Goal: Information Seeking & Learning: Check status

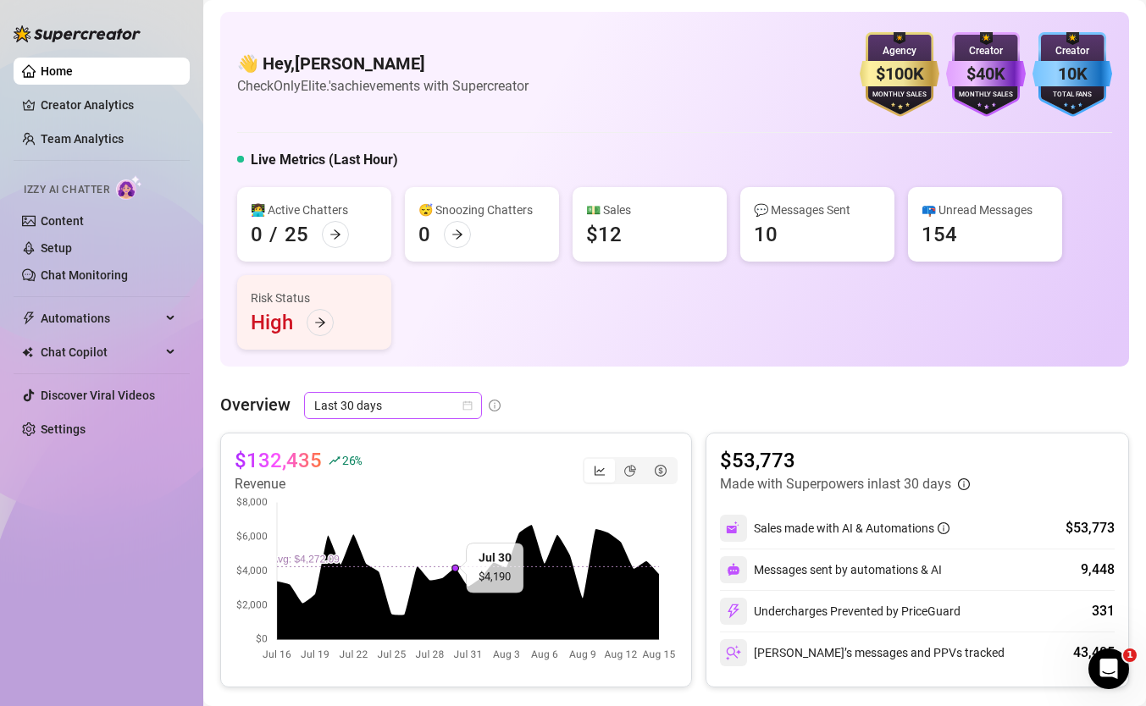
click at [408, 407] on span "Last 30 days" at bounding box center [393, 405] width 158 height 25
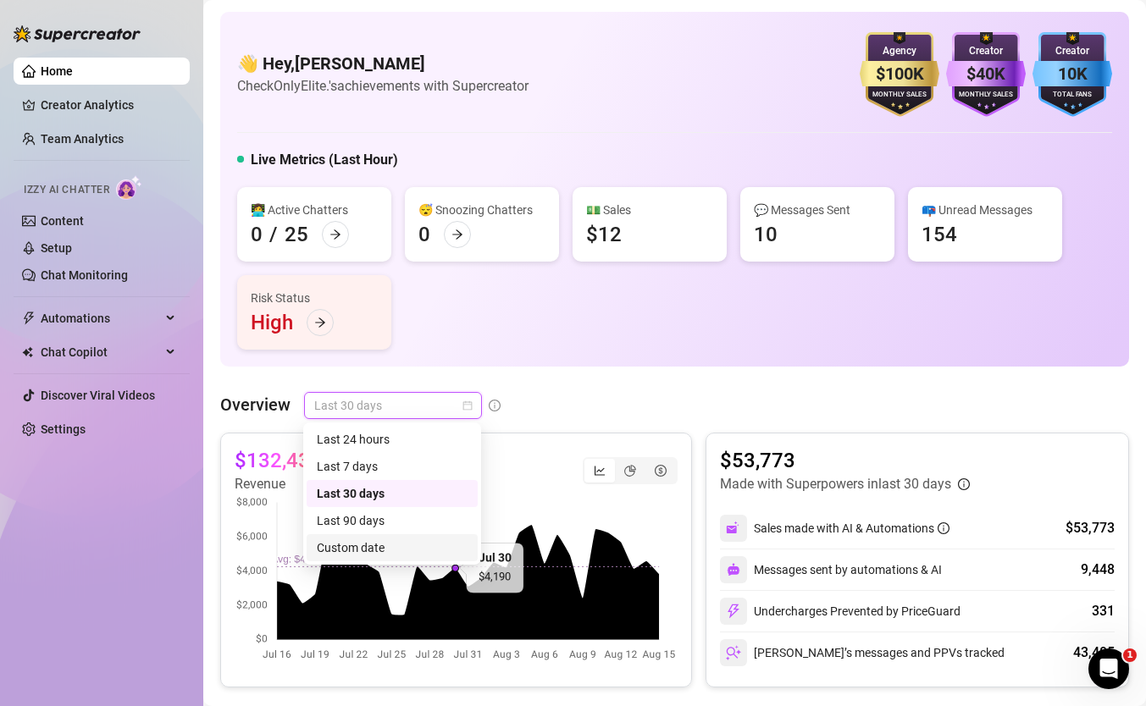
click at [413, 543] on div "Custom date" at bounding box center [392, 548] width 151 height 19
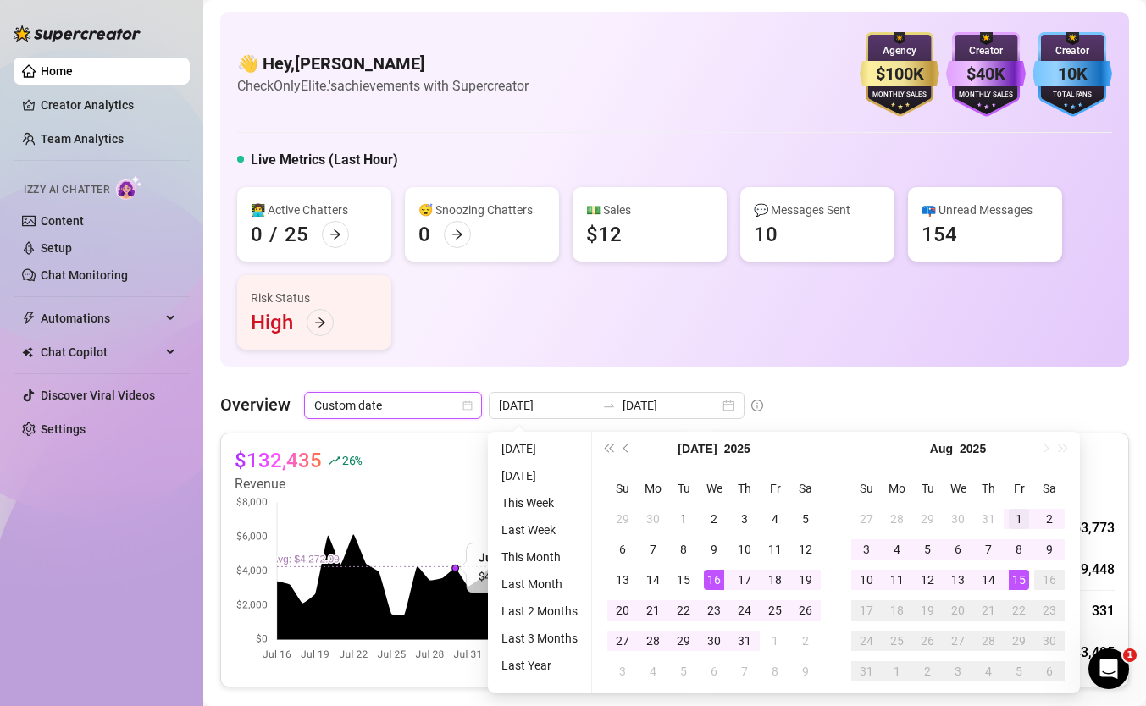
type input "[DATE]"
click at [1006, 513] on td "1" at bounding box center [1019, 519] width 30 height 30
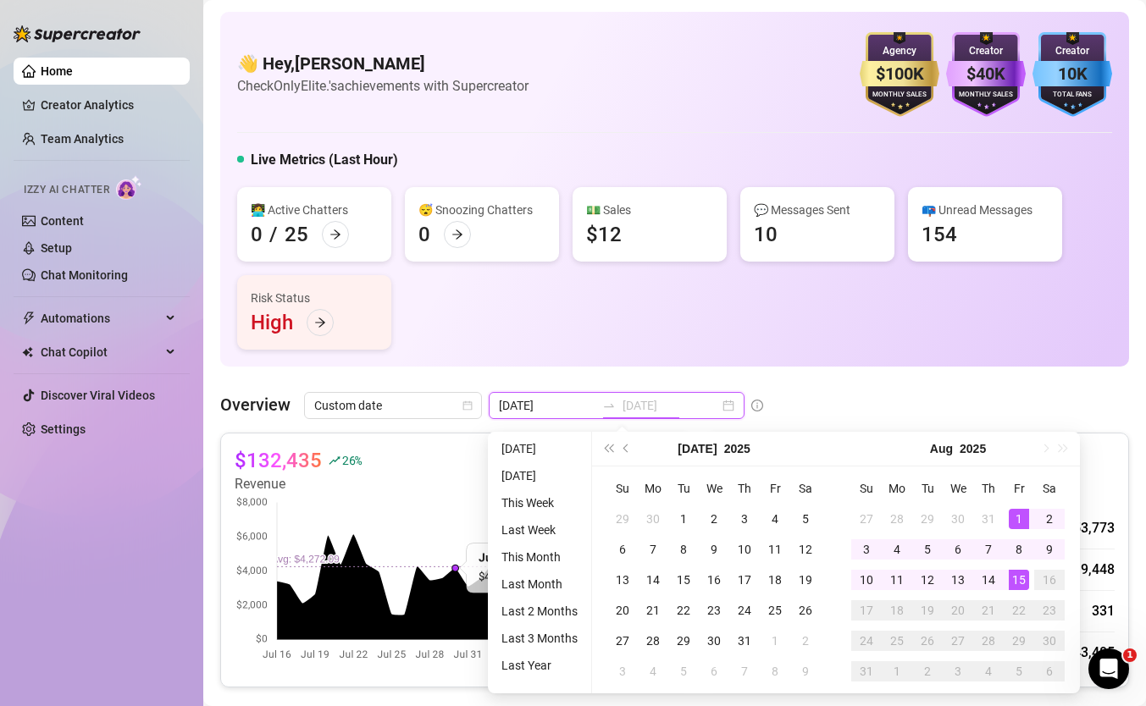
type input "[DATE]"
click at [1021, 582] on div "15" at bounding box center [1019, 580] width 20 height 20
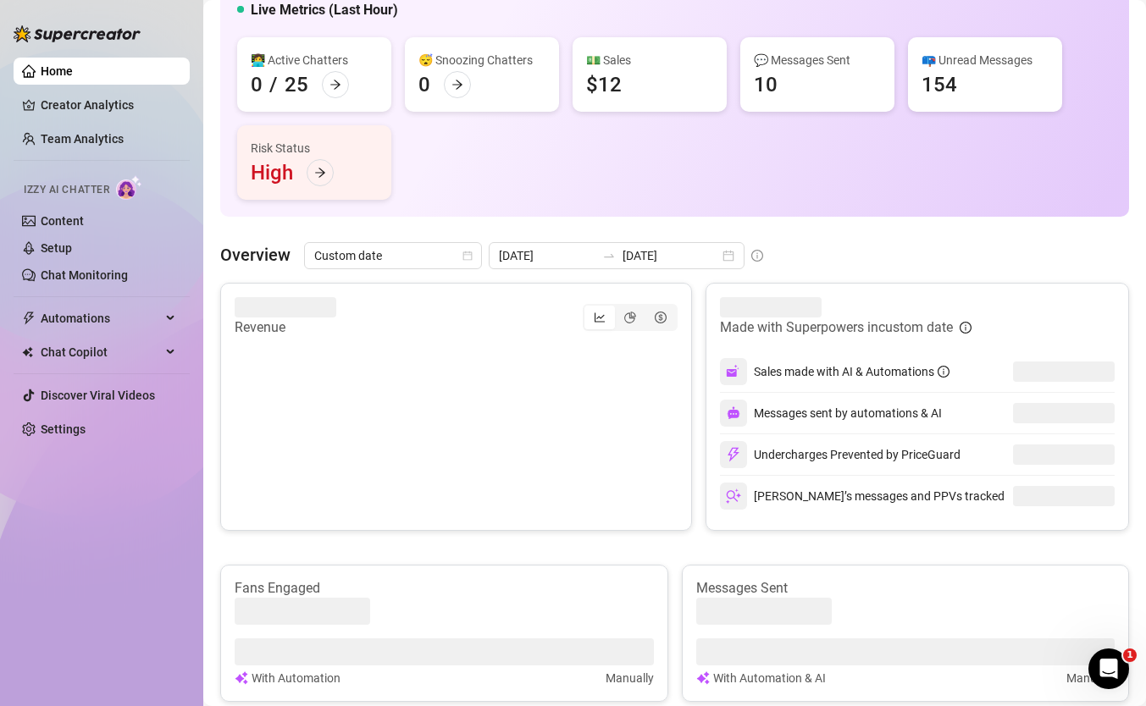
scroll to position [202, 0]
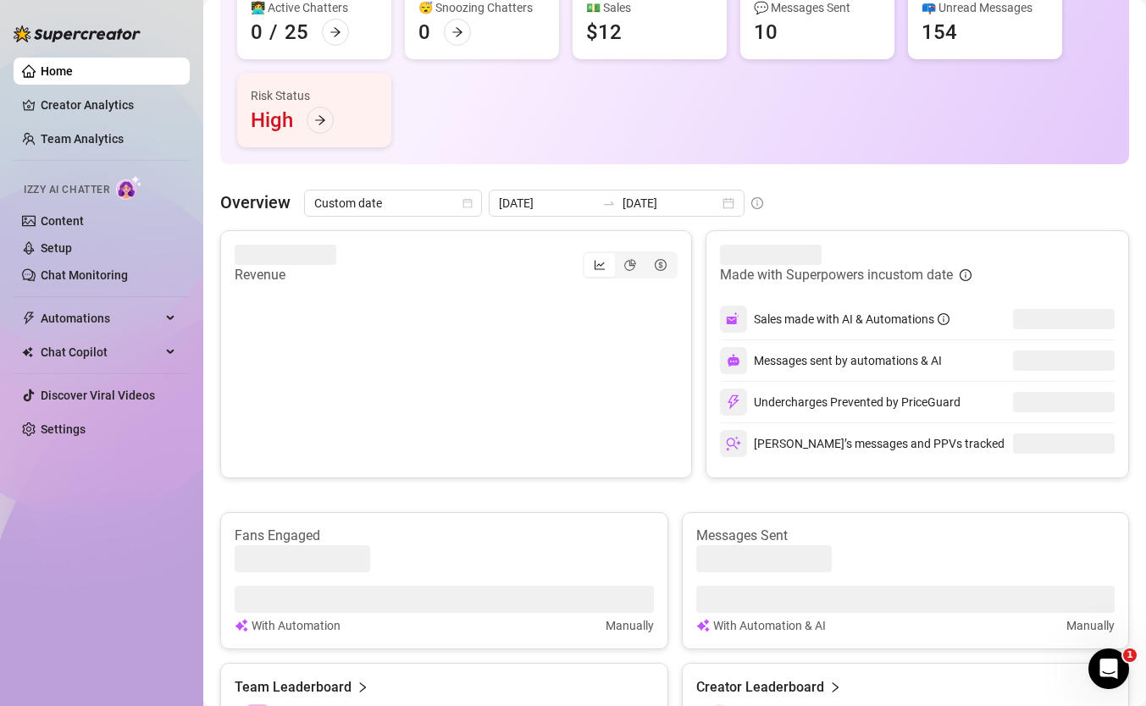
click at [645, 354] on canvas at bounding box center [456, 369] width 443 height 169
click at [634, 351] on canvas at bounding box center [456, 369] width 443 height 169
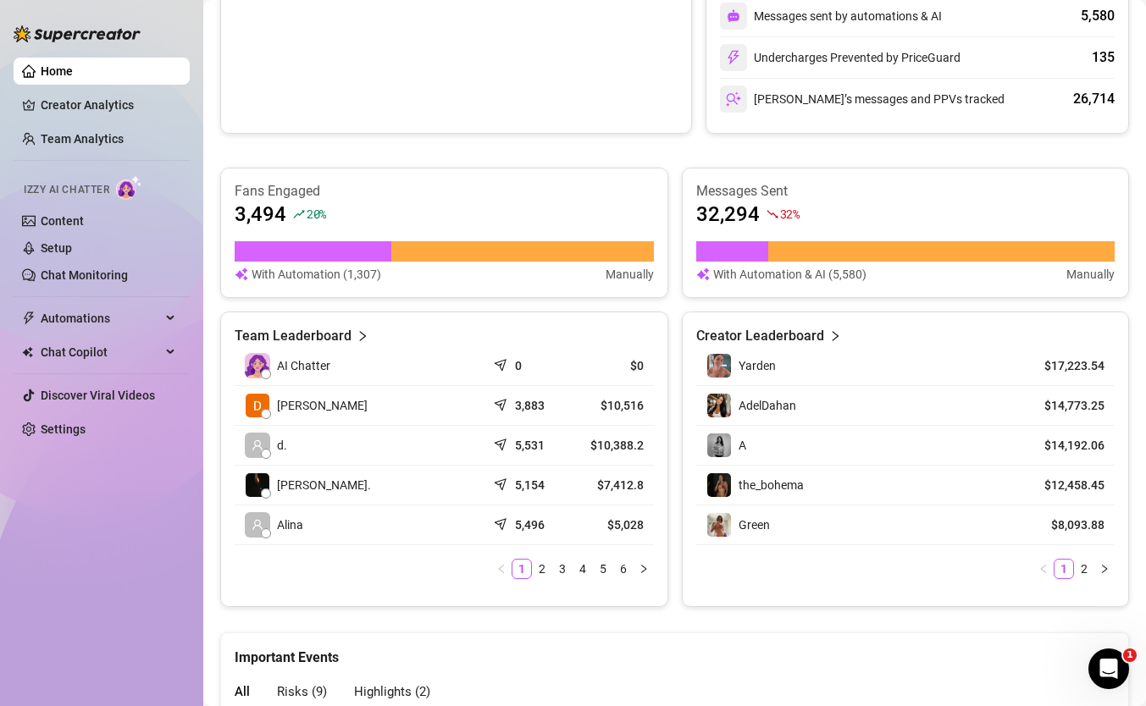
scroll to position [573, 0]
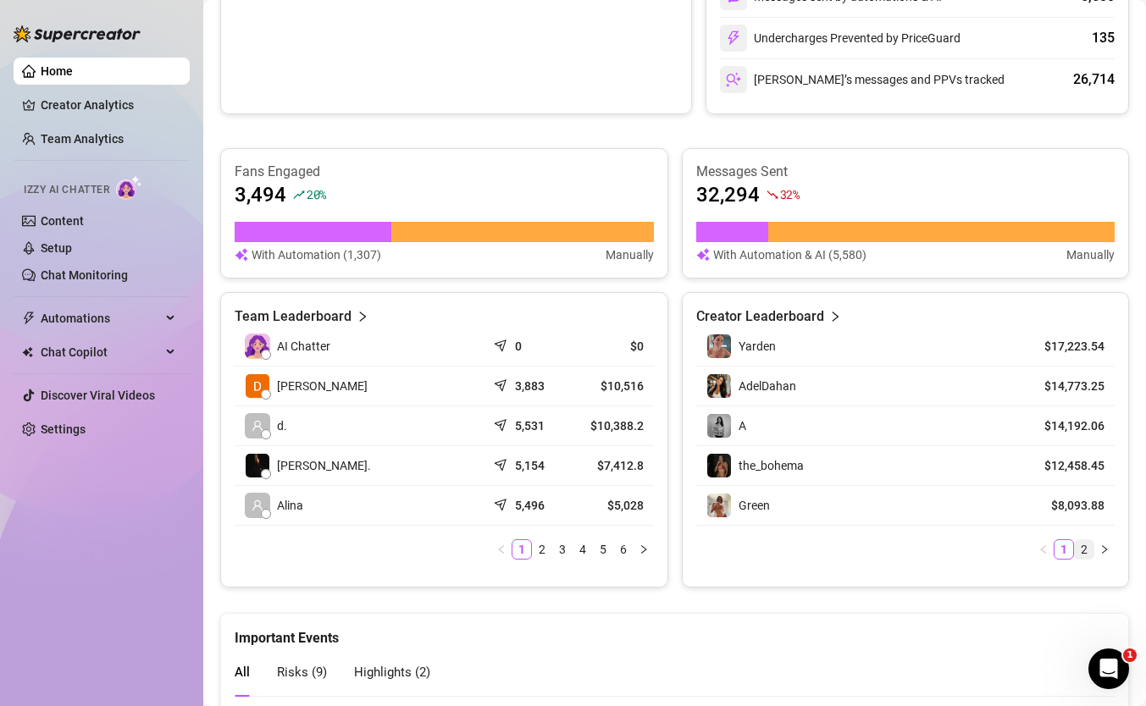
click at [1083, 557] on link "2" at bounding box center [1084, 549] width 19 height 19
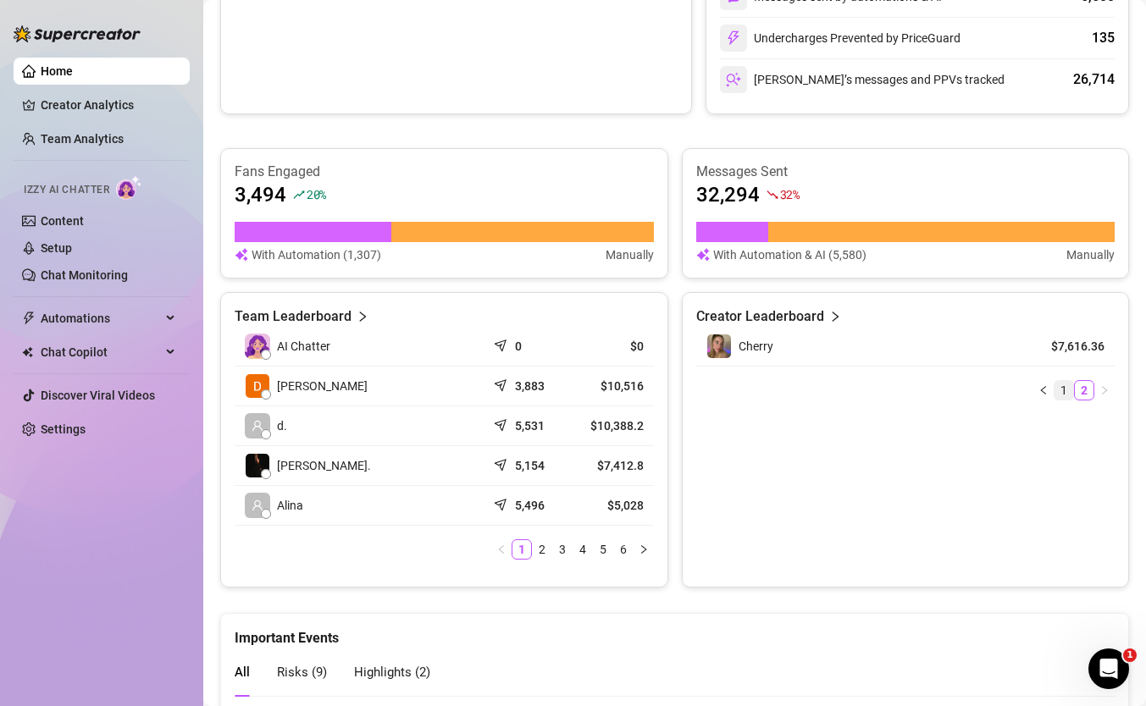
click at [1066, 394] on link "1" at bounding box center [1064, 390] width 19 height 19
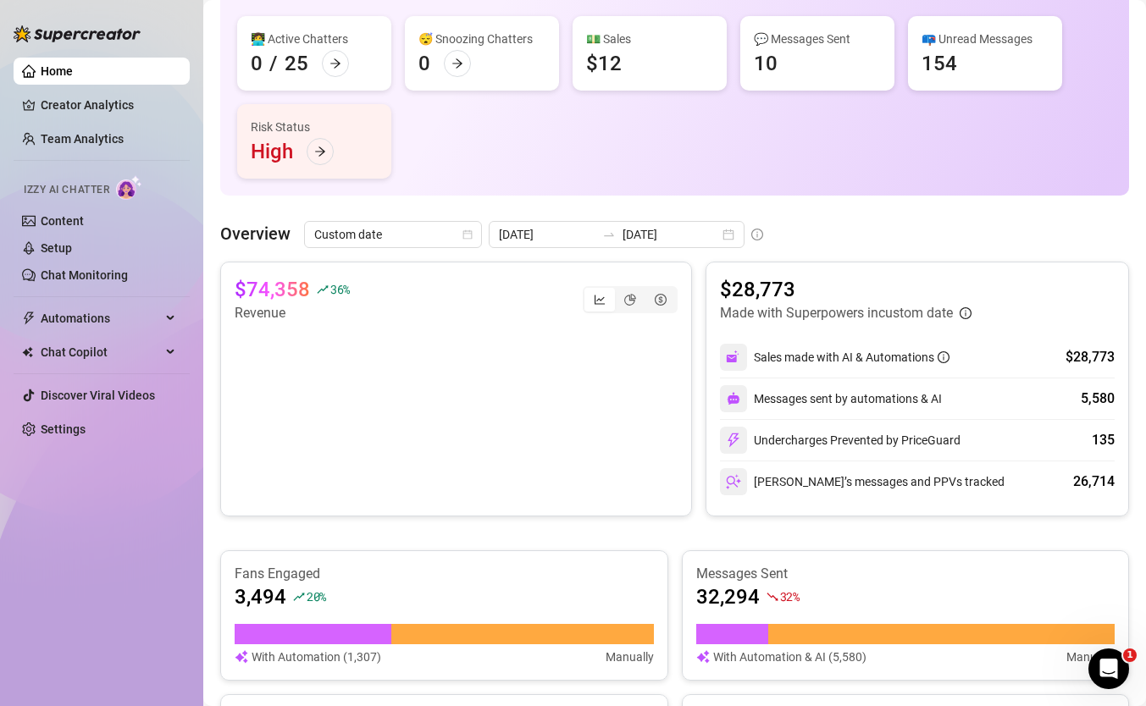
scroll to position [0, 0]
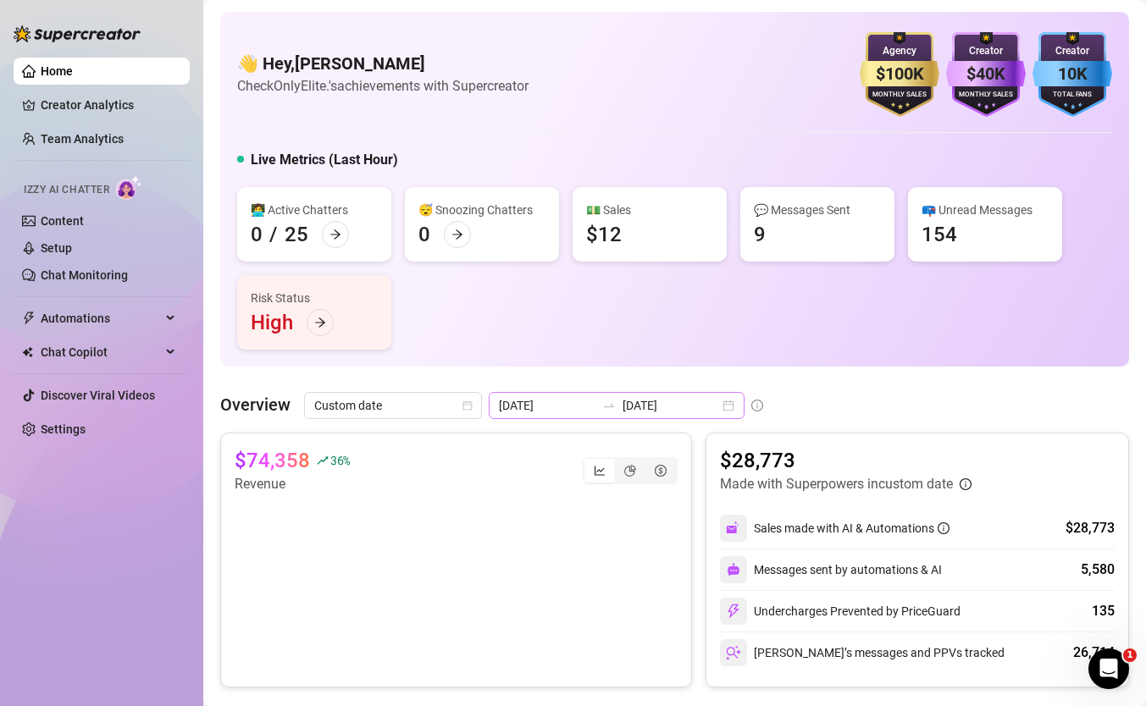
click at [599, 407] on div at bounding box center [608, 406] width 27 height 14
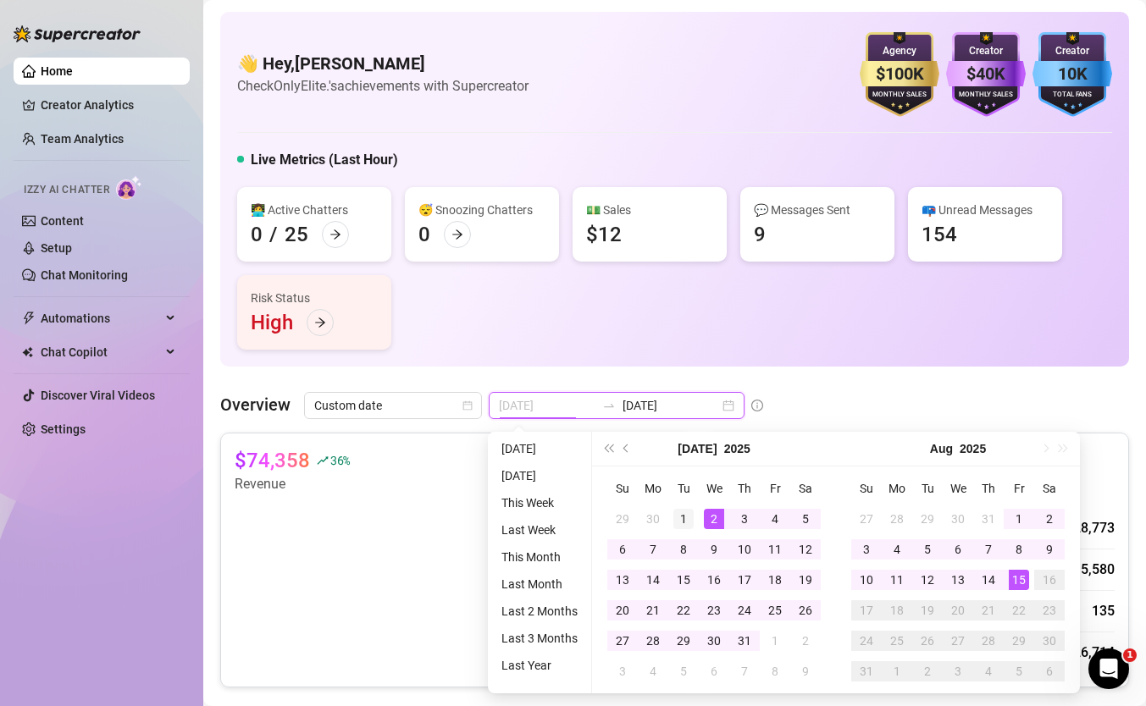
type input "[DATE]"
click at [693, 518] on td "1" at bounding box center [683, 519] width 30 height 30
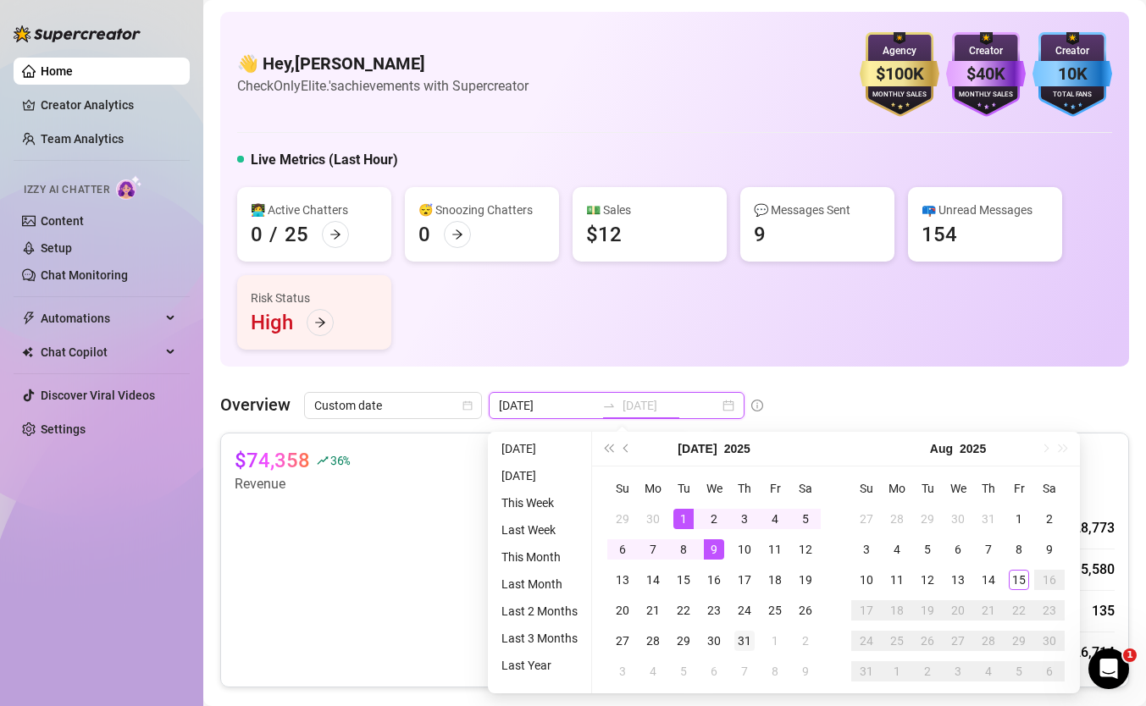
type input "[DATE]"
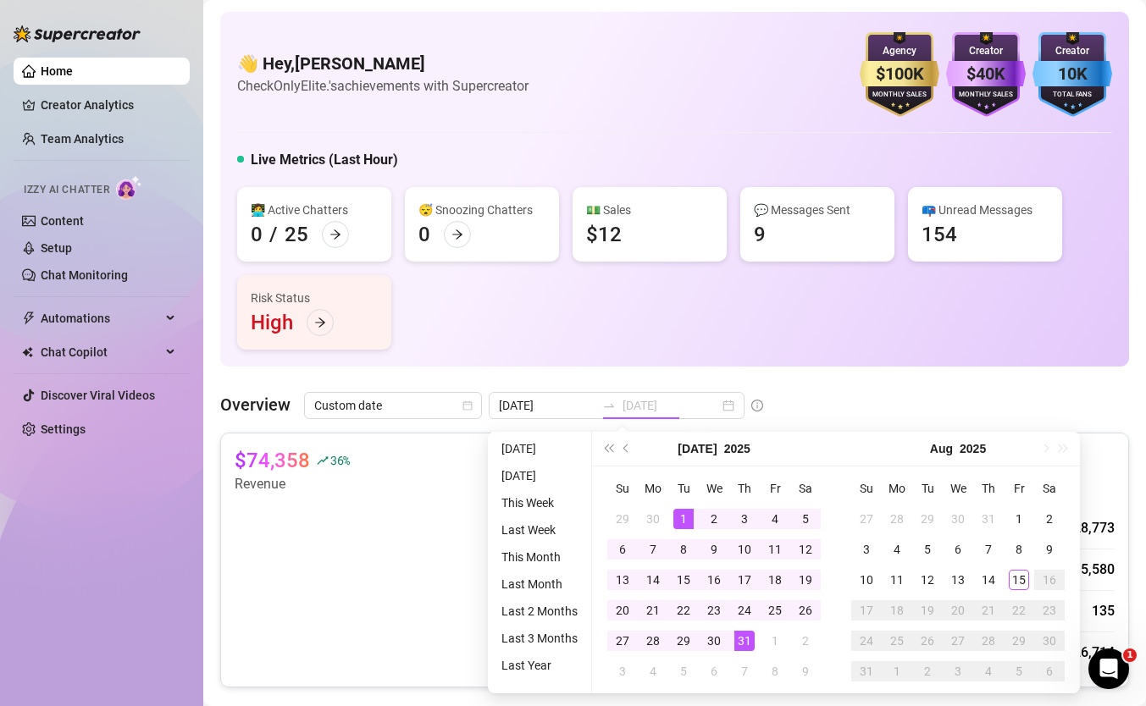
click at [742, 635] on div "31" at bounding box center [744, 641] width 20 height 20
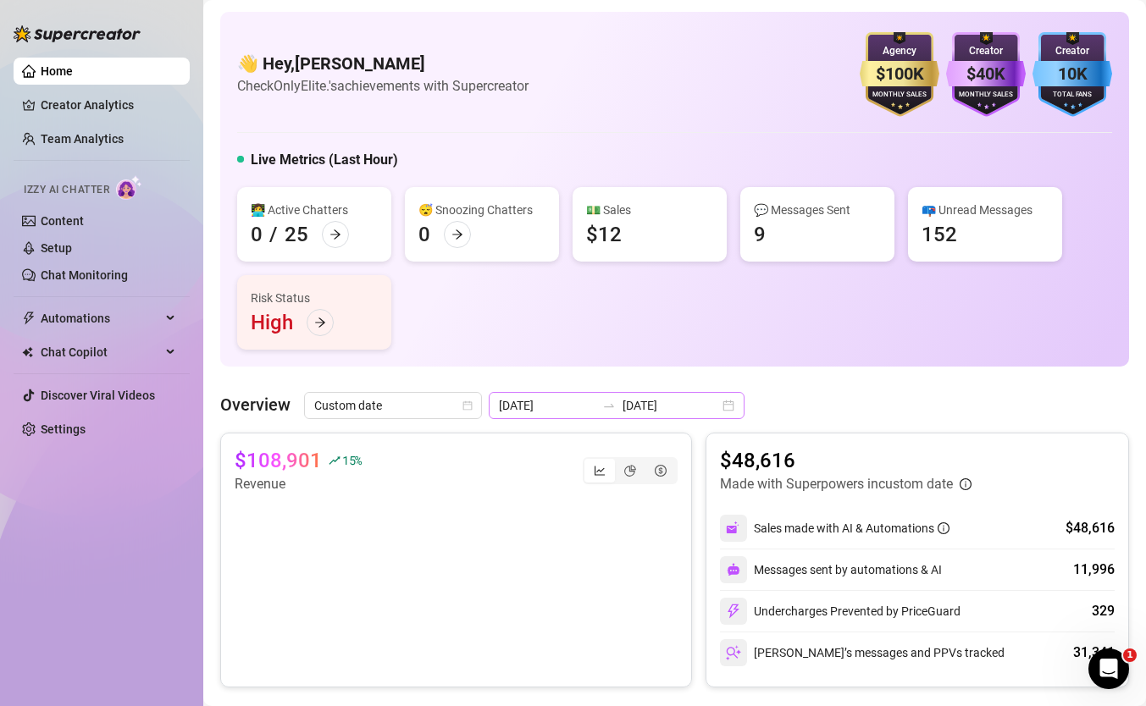
click at [592, 413] on div "[DATE] [DATE]" at bounding box center [617, 405] width 256 height 27
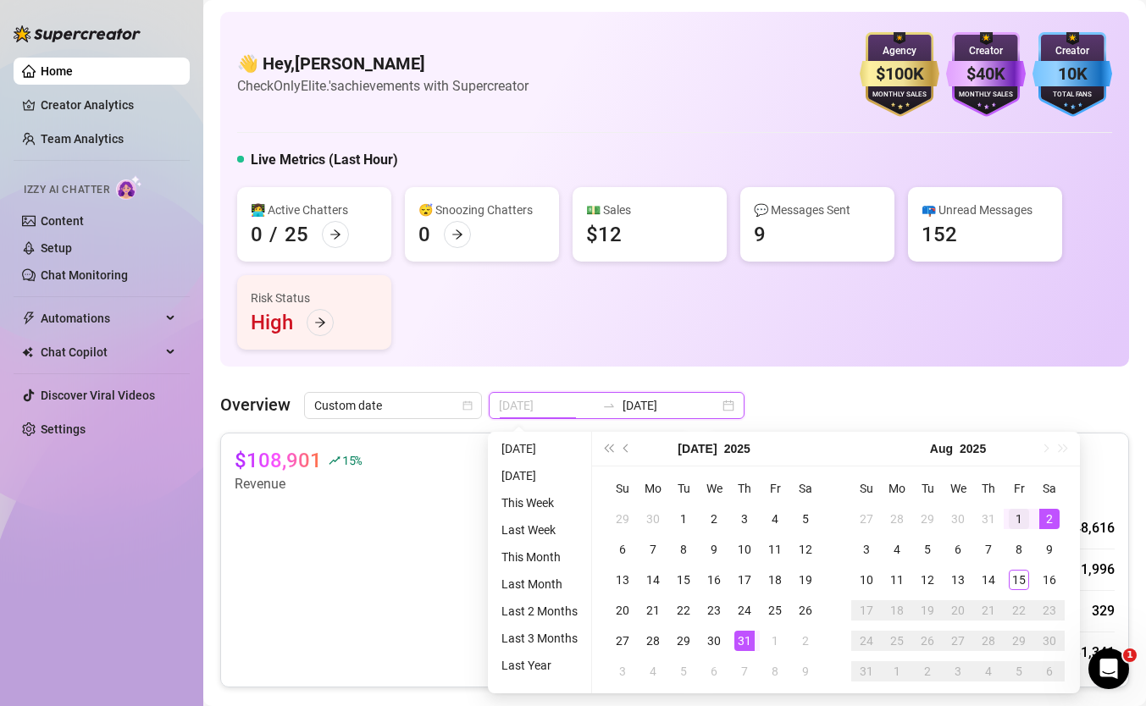
type input "[DATE]"
click at [1011, 525] on div "1" at bounding box center [1019, 519] width 20 height 20
type input "[DATE]"
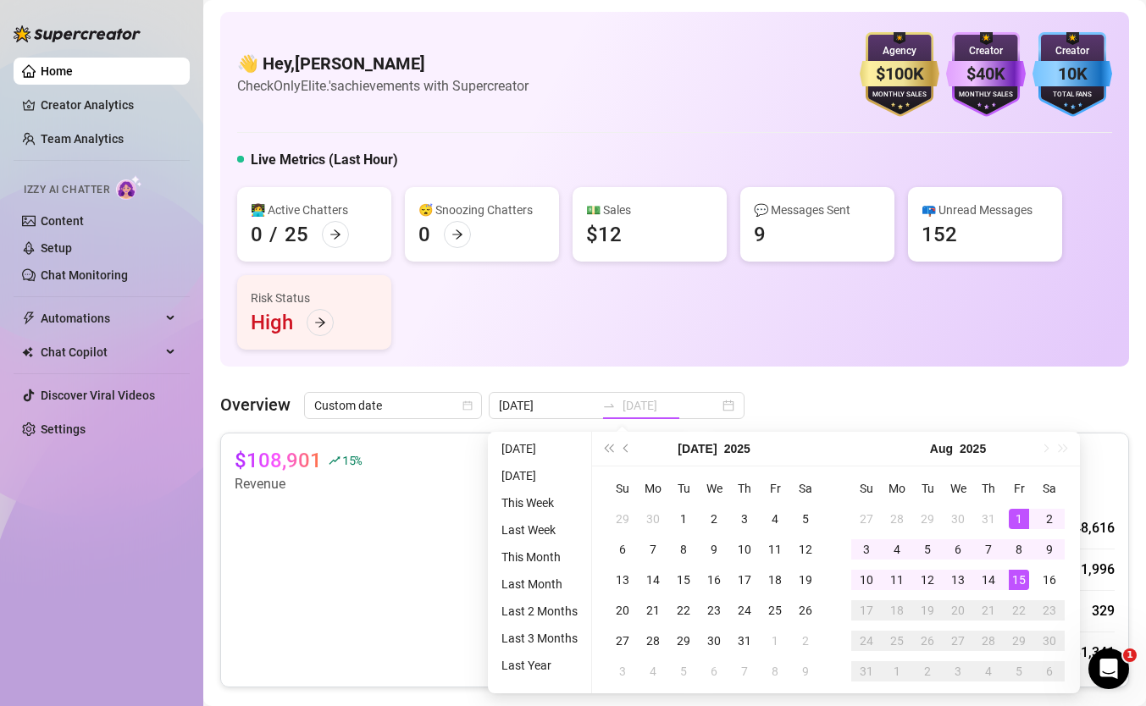
click at [1021, 588] on div "15" at bounding box center [1019, 580] width 20 height 20
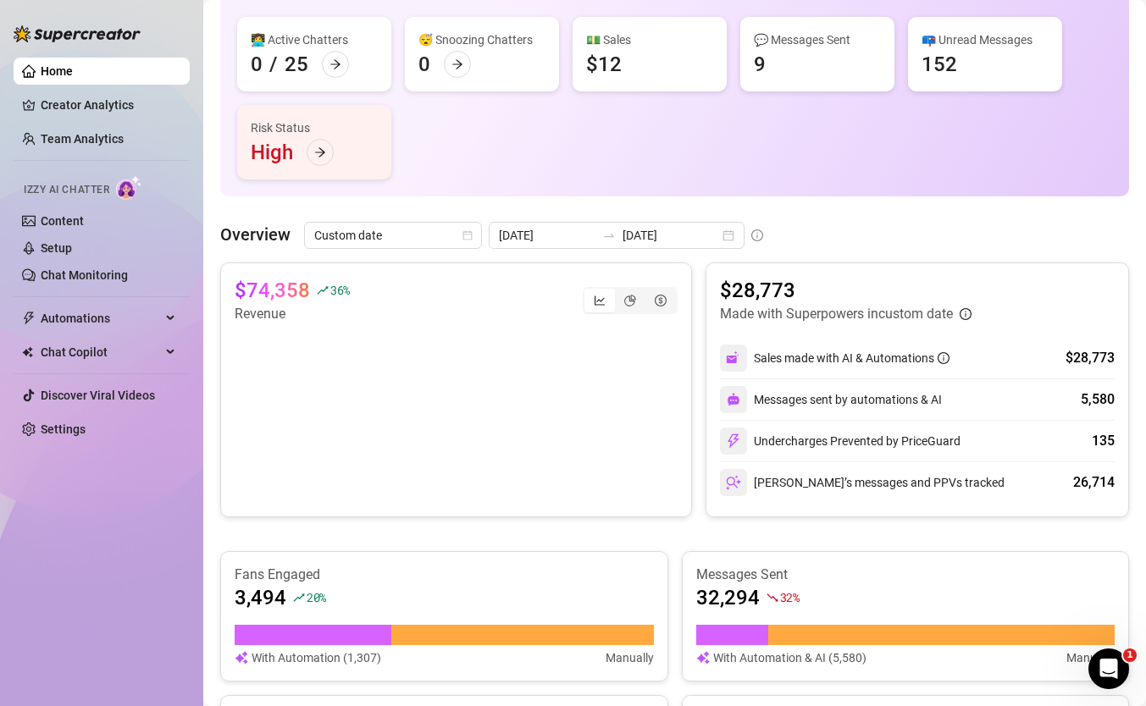
scroll to position [111, 0]
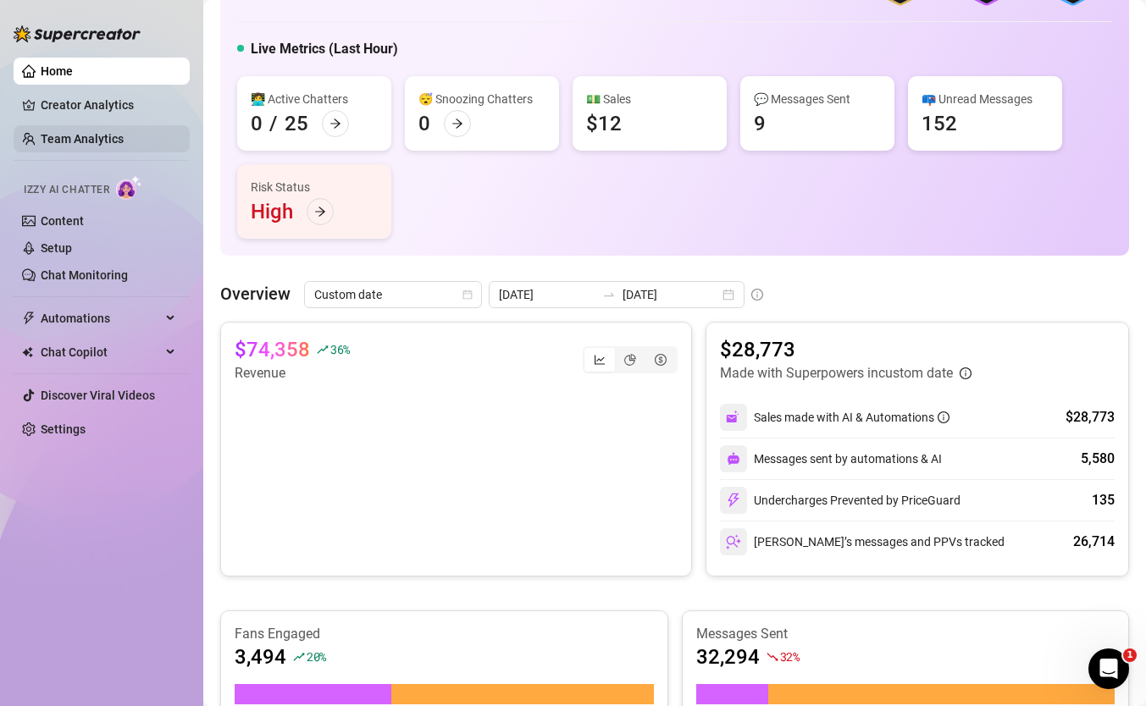
click at [118, 141] on link "Team Analytics" at bounding box center [82, 139] width 83 height 14
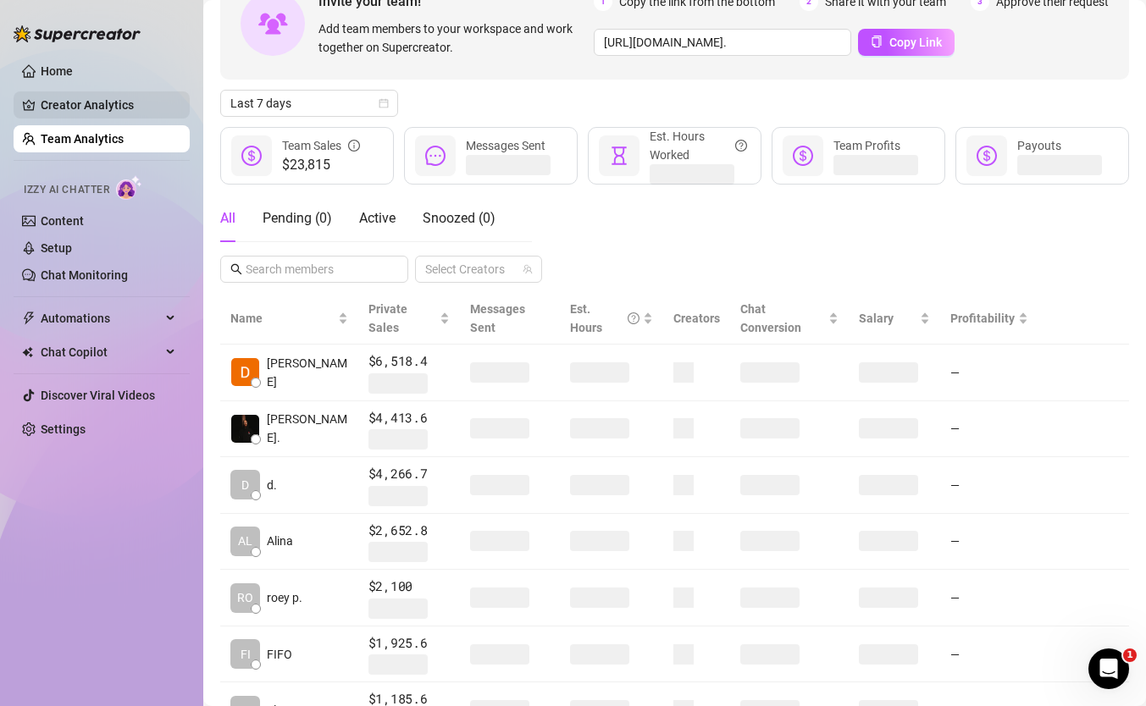
click at [118, 98] on link "Creator Analytics" at bounding box center [109, 104] width 136 height 27
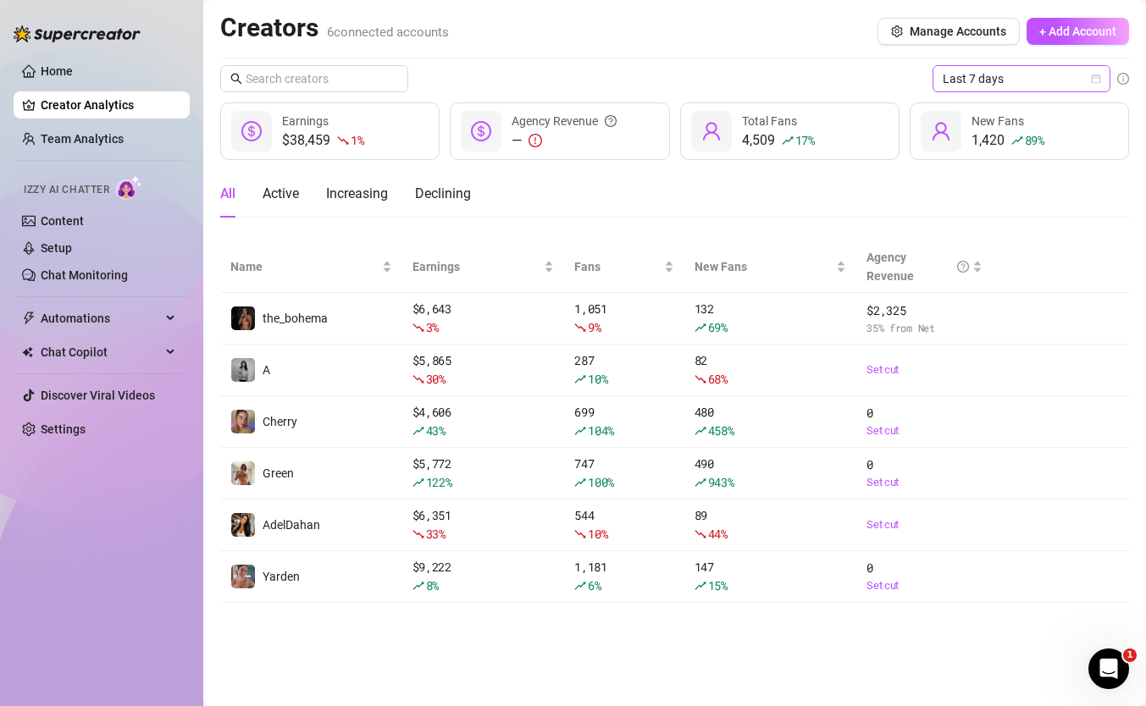
click at [1011, 82] on span "Last 7 days" at bounding box center [1022, 78] width 158 height 25
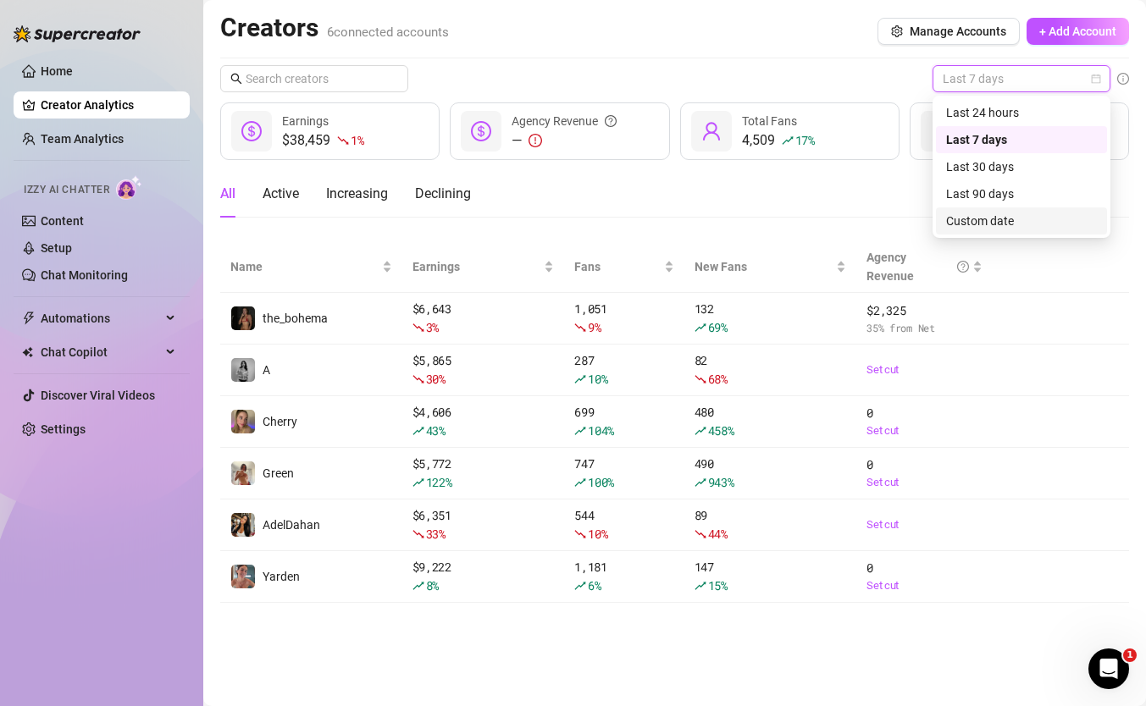
click at [1008, 213] on div "Custom date" at bounding box center [1021, 221] width 151 height 19
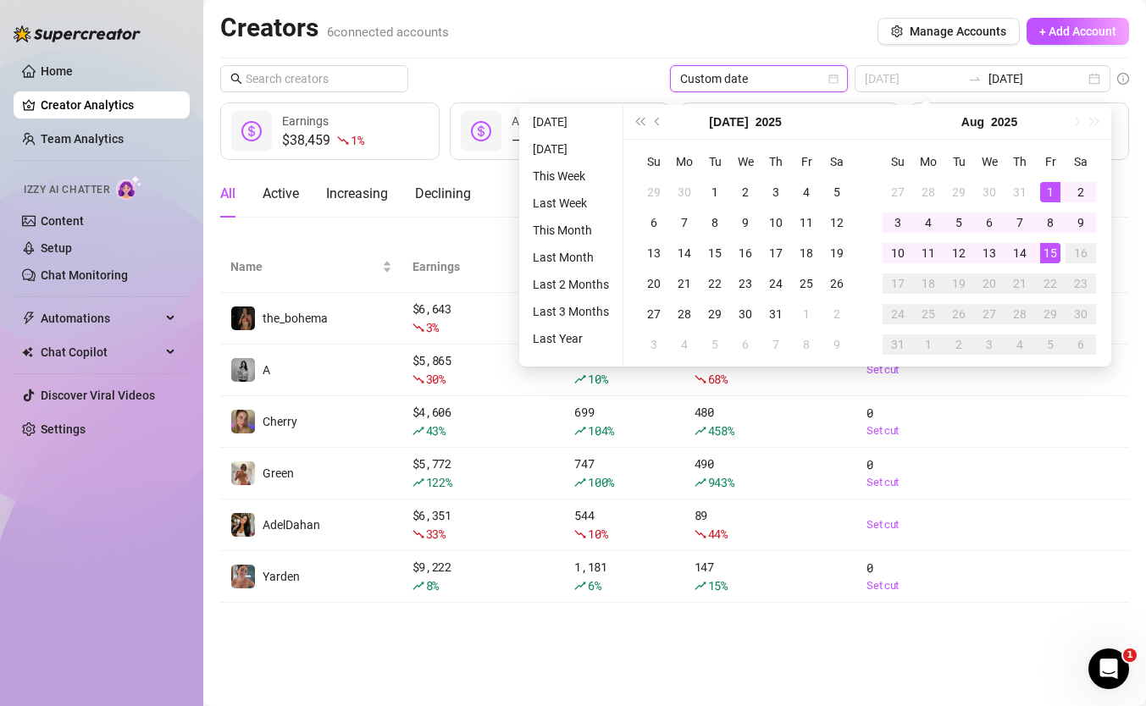
type input "[DATE]"
click at [1049, 188] on div "1" at bounding box center [1050, 192] width 20 height 20
type input "[DATE]"
click at [1053, 243] on div "15" at bounding box center [1050, 253] width 20 height 20
